Goal: Task Accomplishment & Management: Manage account settings

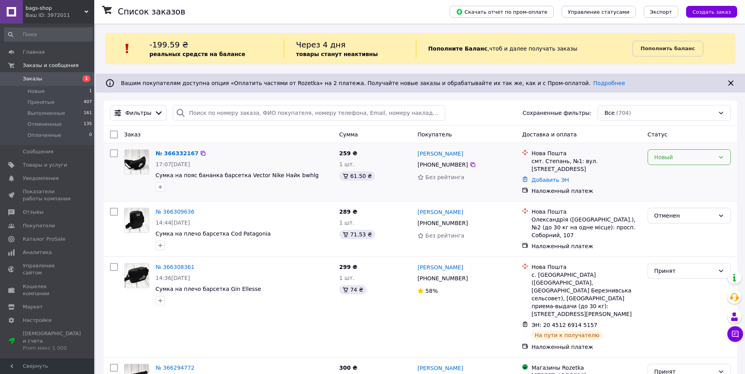
click at [681, 161] on div "Новый" at bounding box center [684, 157] width 60 height 9
click at [674, 173] on li "Принят" at bounding box center [689, 175] width 82 height 14
click at [442, 165] on span "[PHONE_NUMBER]" at bounding box center [442, 165] width 50 height 6
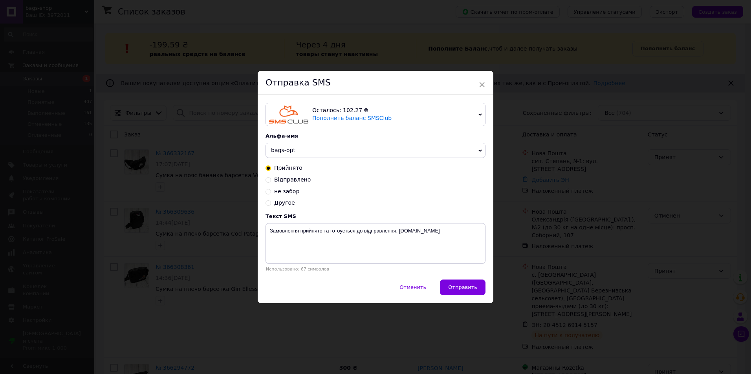
click at [327, 149] on span "bags-opt" at bounding box center [375, 151] width 220 height 16
click at [293, 166] on li "bags-shop" at bounding box center [375, 166] width 219 height 11
drag, startPoint x: 392, startPoint y: 232, endPoint x: 321, endPoint y: 235, distance: 70.7
click at [321, 235] on textarea "Замовлення прийнято та готоується до відправлення. [DOMAIN_NAME]" at bounding box center [375, 243] width 220 height 41
type textarea "Замовлення прийнято. [DATE] буде відправлено. [DOMAIN_NAME]"
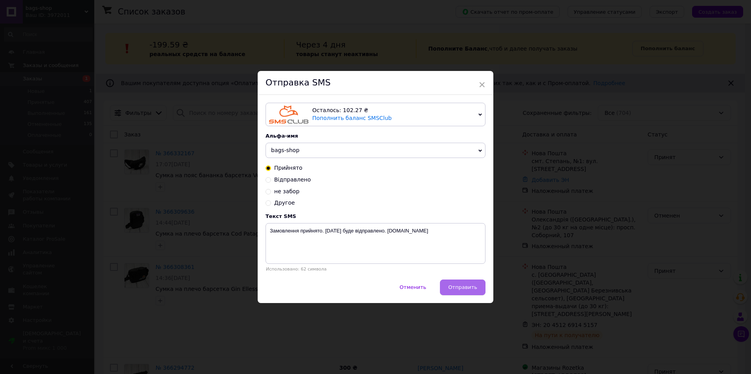
click at [474, 289] on span "Отправить" at bounding box center [462, 288] width 29 height 6
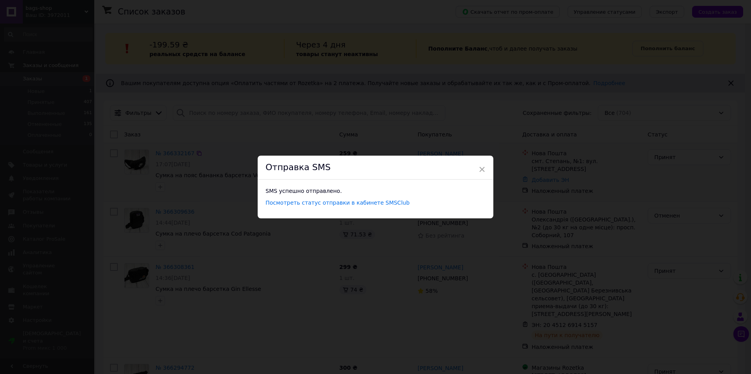
click at [483, 168] on span "×" at bounding box center [481, 169] width 7 height 13
